Goal: Transaction & Acquisition: Purchase product/service

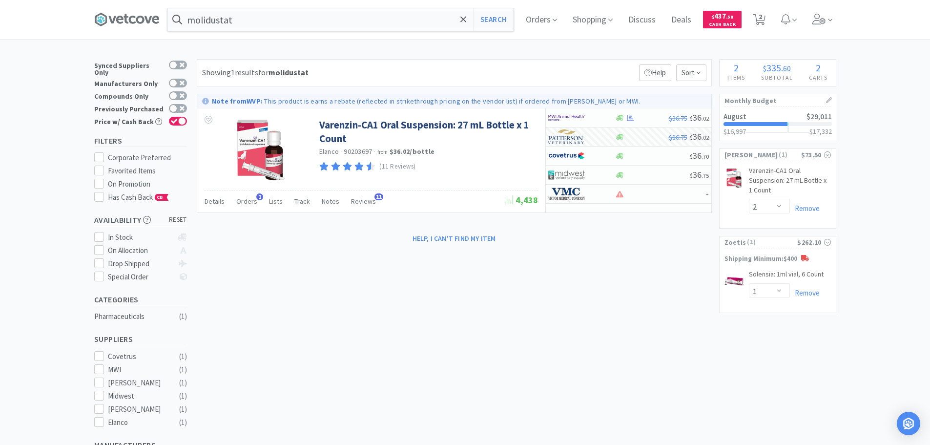
select select "2"
select select "1"
click at [782, 204] on select "Enter Quantity 1 2 3 4 5 6 7 8 9 10 11 12 13 14 15 16 17 18 19 20 Enter Quantity" at bounding box center [769, 206] width 41 height 15
click at [775, 170] on link "Varenzin-CA1 Oral Suspension: 27 mL Bottle x 1 Count CB" at bounding box center [790, 182] width 82 height 33
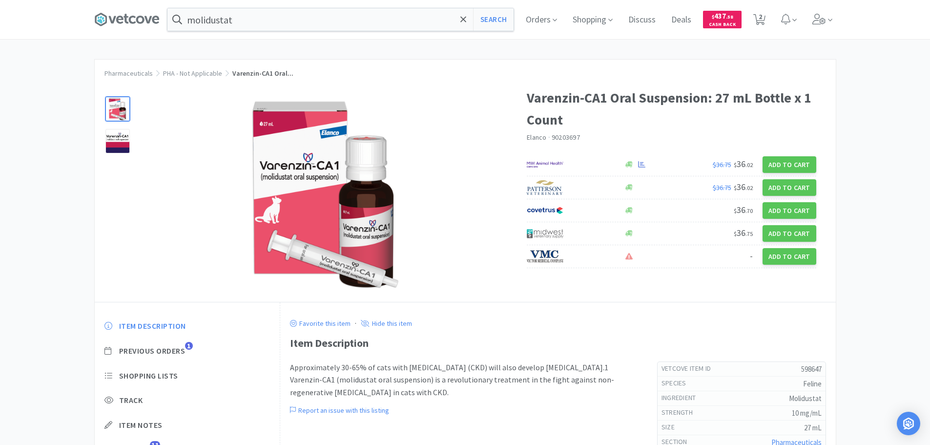
select select "2"
select select "1"
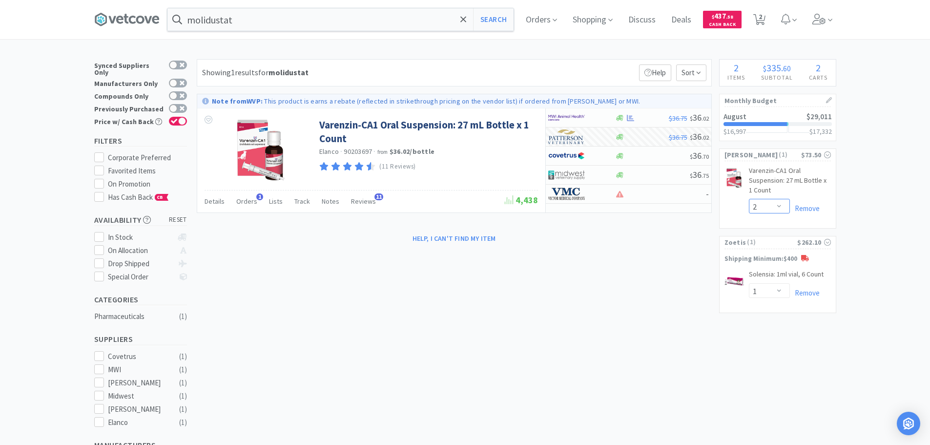
drag, startPoint x: 781, startPoint y: 207, endPoint x: 779, endPoint y: 202, distance: 5.9
click at [781, 207] on select "Enter Quantity 1 2 3 4 5 6 7 8 9 10 11 12 13 14 15 16 17 18 19 20 Enter Quantity" at bounding box center [769, 206] width 41 height 15
click at [749, 199] on select "Enter Quantity 1 2 3 4 5 6 7 8 9 10 11 12 13 14 15 16 17 18 19 20 Enter Quantity" at bounding box center [769, 206] width 41 height 15
select select "1"
